Goal: Task Accomplishment & Management: Use online tool/utility

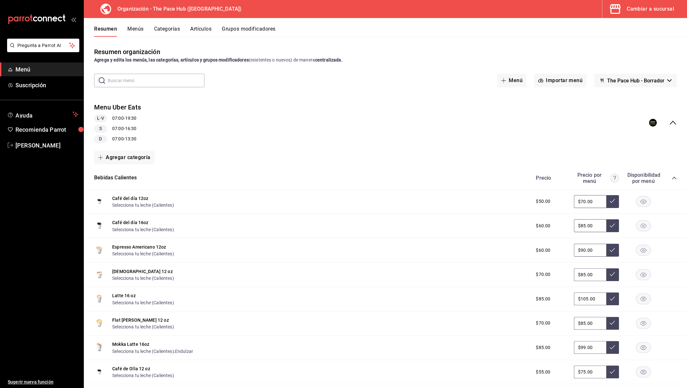
click at [135, 36] on button "Menús" at bounding box center [135, 31] width 16 height 11
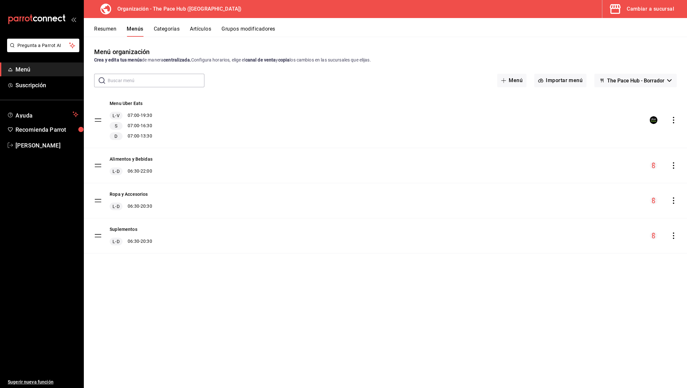
click at [186, 168] on div "Alimentos y Bebidas L-D 06:30 - 22:00" at bounding box center [385, 165] width 603 height 35
click at [667, 168] on div "menu-maker-table" at bounding box center [662, 166] width 27 height 8
click at [672, 166] on icon "actions" at bounding box center [673, 165] width 6 height 6
click at [134, 157] on div at bounding box center [343, 194] width 687 height 388
click at [137, 162] on button "Alimentos y Bebidas" at bounding box center [131, 159] width 43 height 6
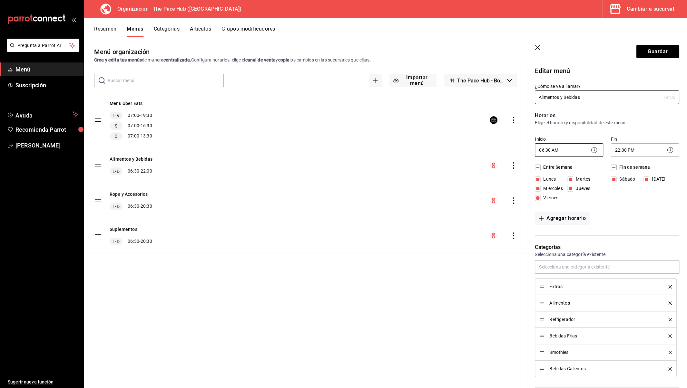
click at [546, 148] on body "Pregunta a Parrot AI Menú Suscripción Ayuda Recomienda Parrot [PERSON_NAME] Sug…" at bounding box center [343, 194] width 687 height 388
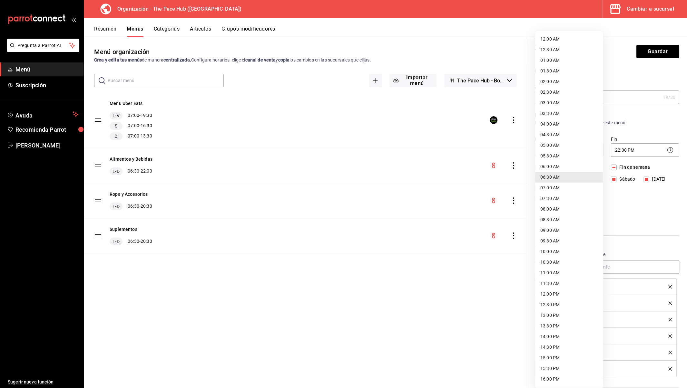
click at [554, 154] on li "05:30 AM" at bounding box center [569, 156] width 68 height 11
type input "05:30"
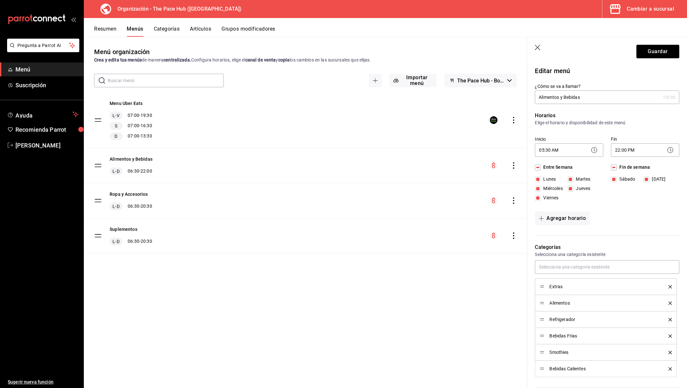
click at [655, 51] on button "Guardar" at bounding box center [657, 52] width 43 height 14
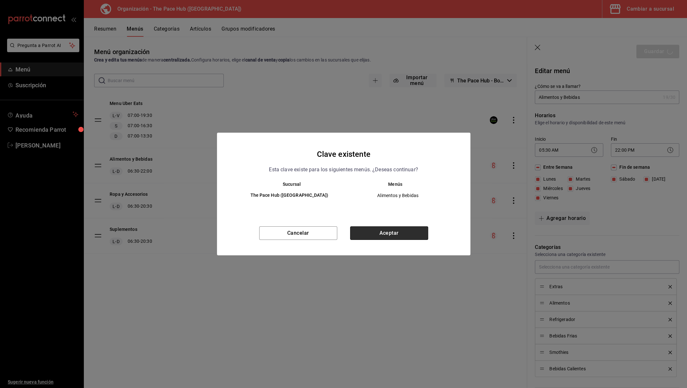
click at [375, 231] on button "Aceptar" at bounding box center [389, 234] width 78 height 14
checkbox input "false"
type input "1755950797211"
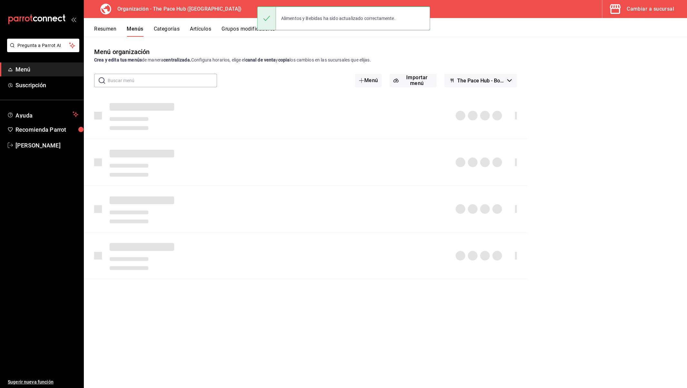
checkbox input "false"
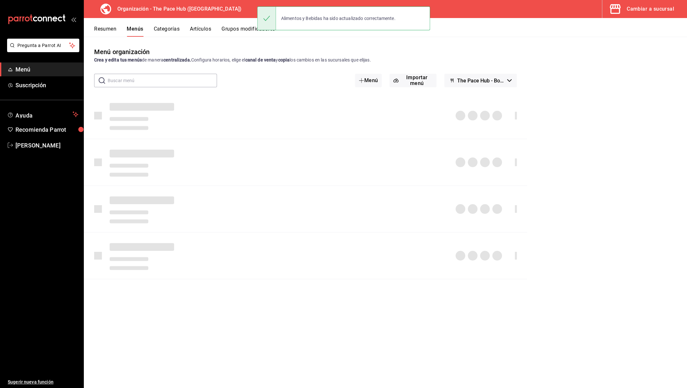
checkbox input "false"
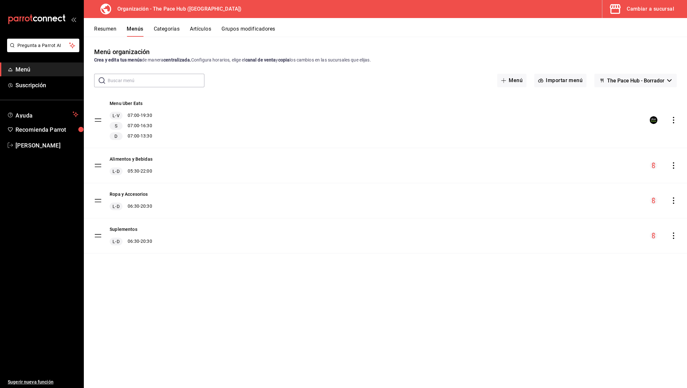
click at [110, 34] on button "Resumen" at bounding box center [105, 31] width 22 height 11
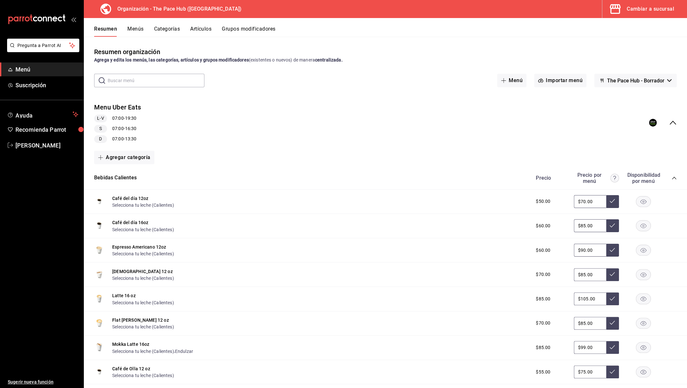
click at [673, 121] on icon "collapse-menu-row" at bounding box center [673, 123] width 8 height 8
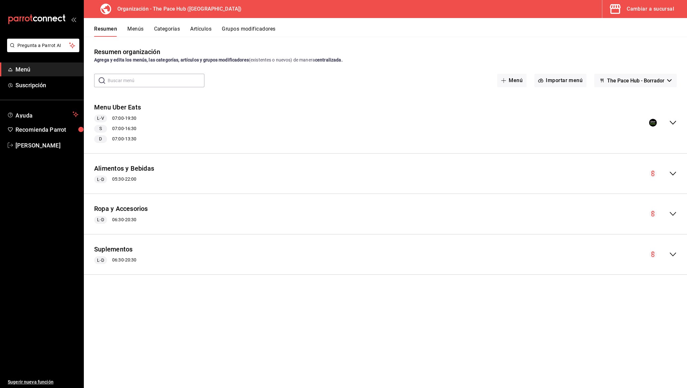
click at [131, 33] on button "Menús" at bounding box center [135, 31] width 16 height 11
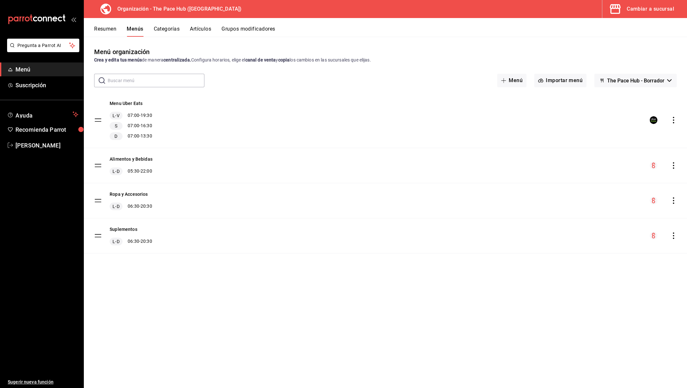
click at [674, 166] on icon "actions" at bounding box center [673, 165] width 6 height 6
click at [611, 208] on span "Copiar en otra sucursal" at bounding box center [622, 207] width 79 height 7
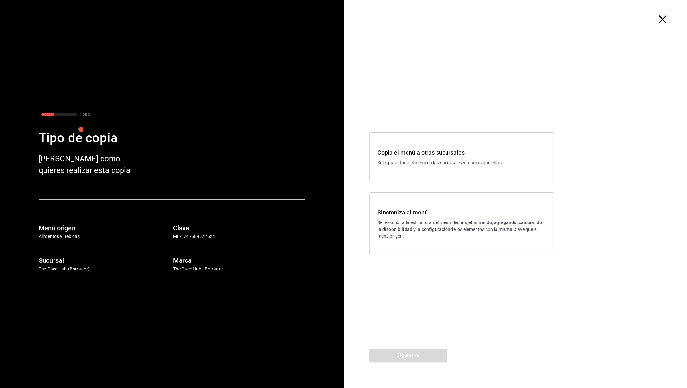
click at [418, 237] on p "Se reescribirá la estructura del menú destino; eliminando, agregando, cambiando…" at bounding box center [461, 229] width 168 height 20
click at [401, 354] on button "Siguiente" at bounding box center [407, 356] width 77 height 14
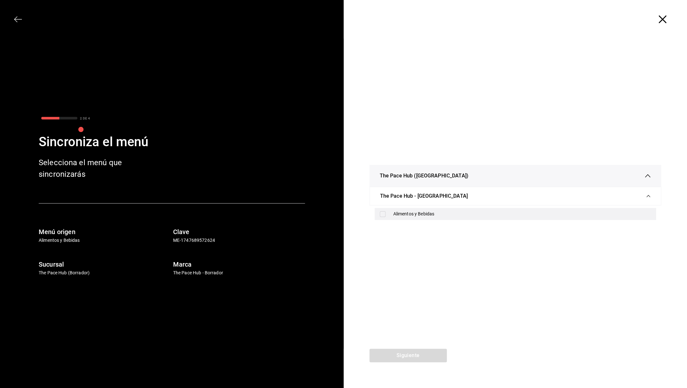
click at [389, 212] on div "Alimentos y Bebidas" at bounding box center [515, 214] width 282 height 12
checkbox input "true"
click at [409, 366] on div "Siguiente" at bounding box center [407, 368] width 129 height 39
click at [406, 359] on button "Siguiente" at bounding box center [407, 356] width 77 height 14
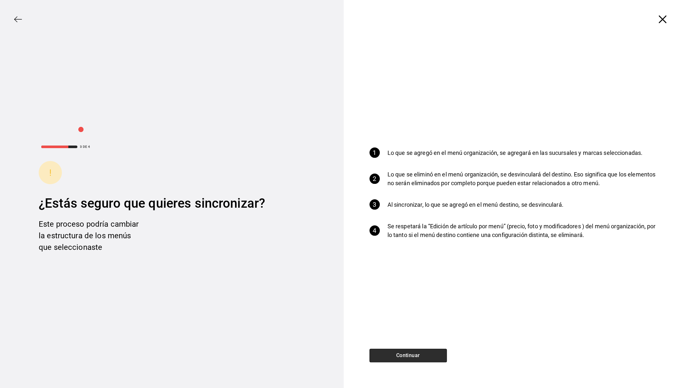
click at [406, 359] on button "Continuar" at bounding box center [407, 356] width 77 height 14
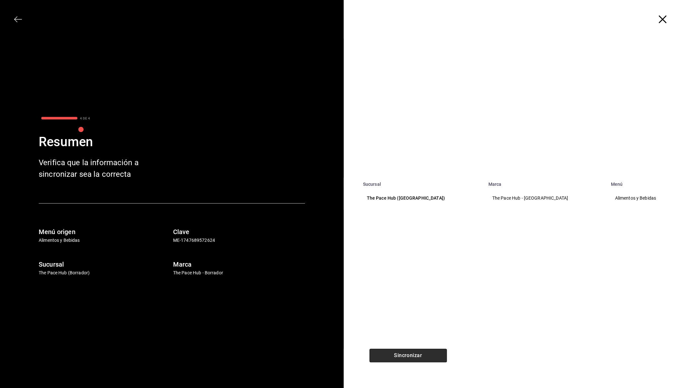
click at [406, 359] on button "Sincronizar" at bounding box center [407, 356] width 77 height 14
